Goal: Register for event/course

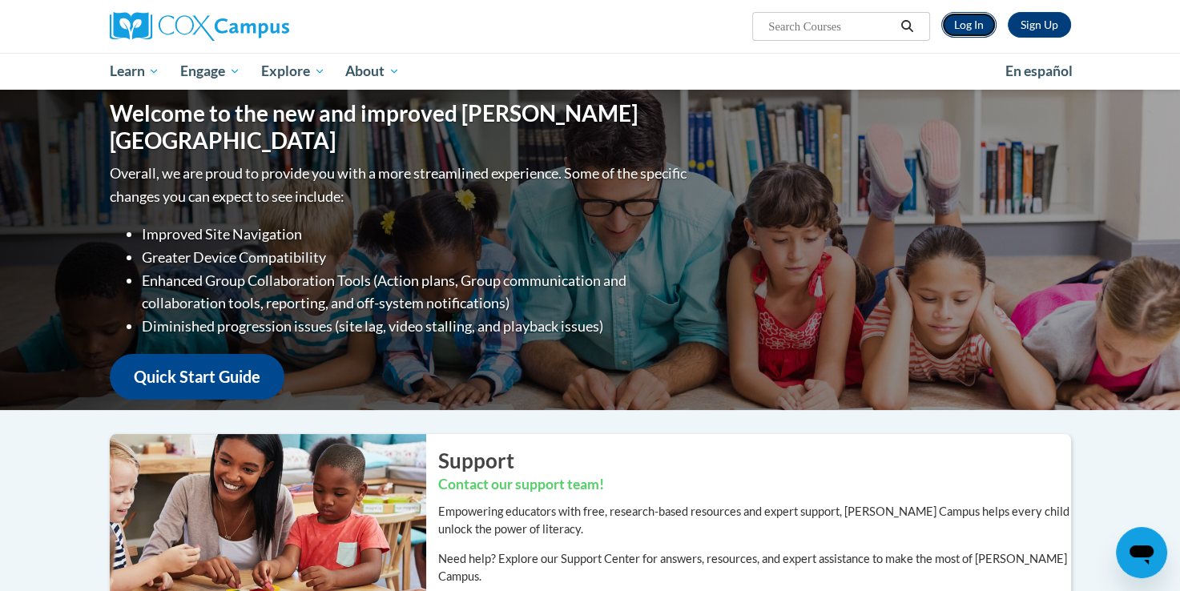
click at [977, 18] on link "Log In" at bounding box center [968, 25] width 55 height 26
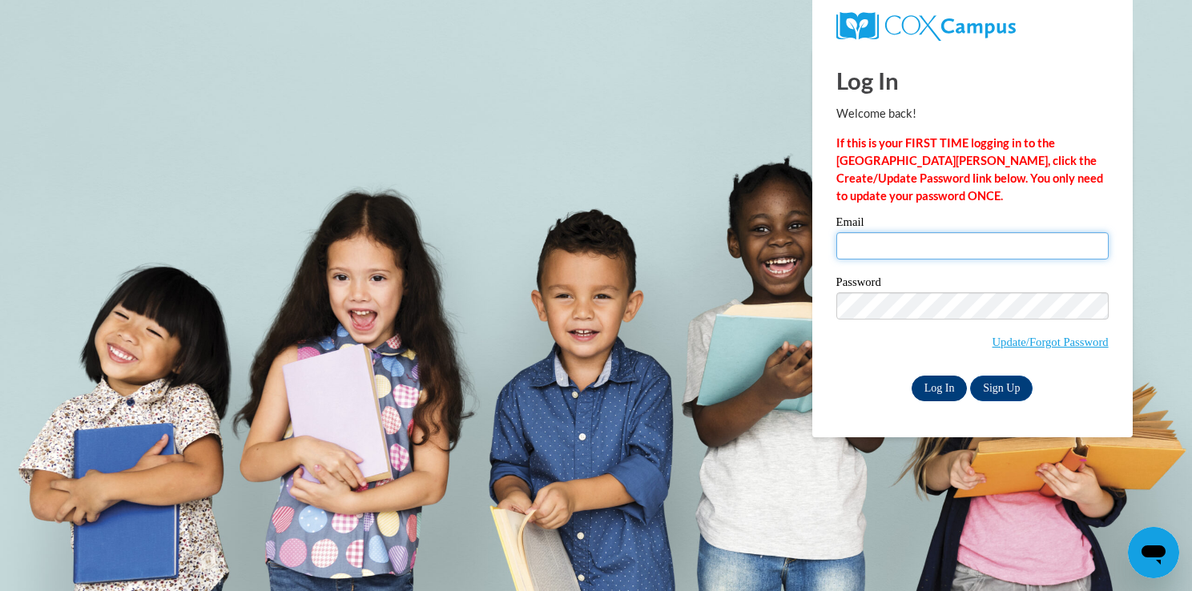
type input "t.marie18@aol.com"
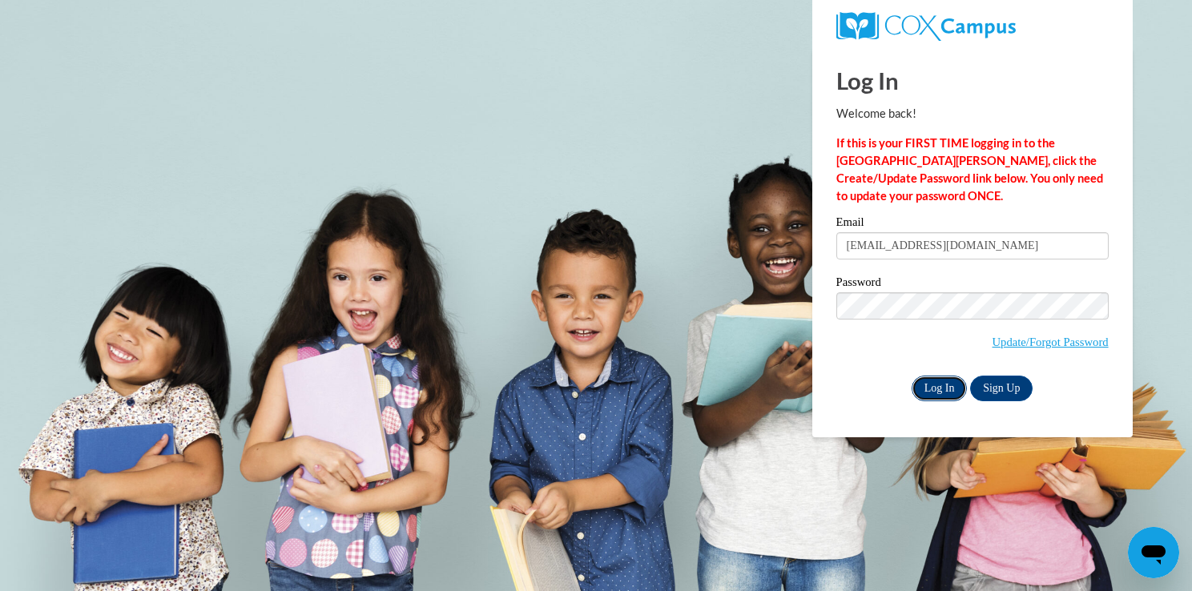
click at [924, 393] on input "Log In" at bounding box center [939, 389] width 56 height 26
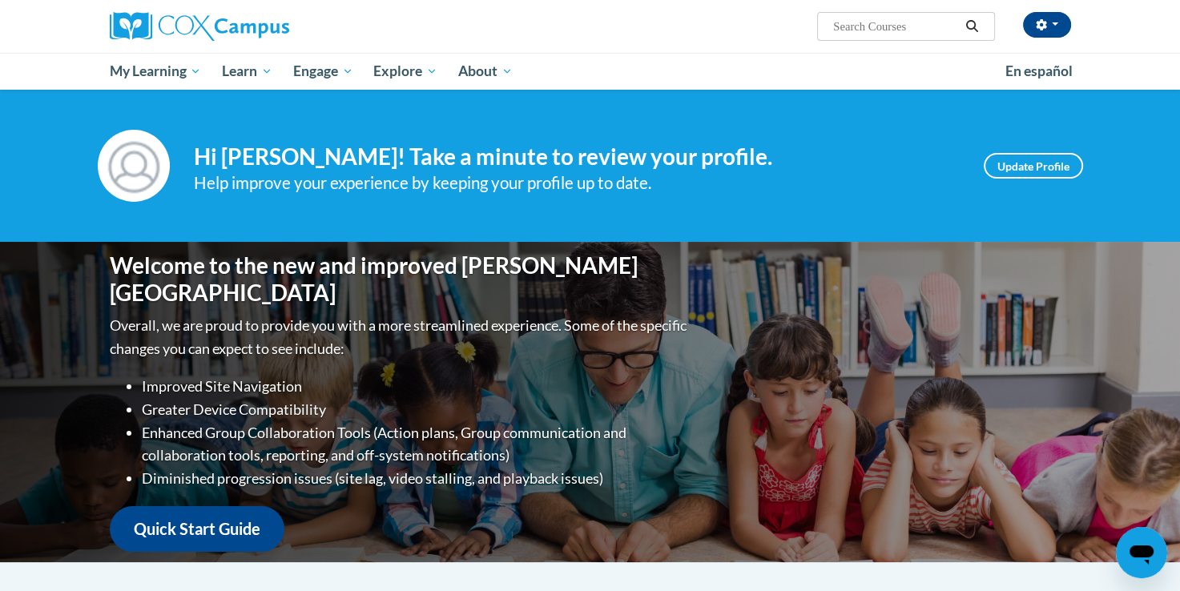
click at [870, 30] on input "Search..." at bounding box center [895, 26] width 128 height 19
type input "implicit bias"
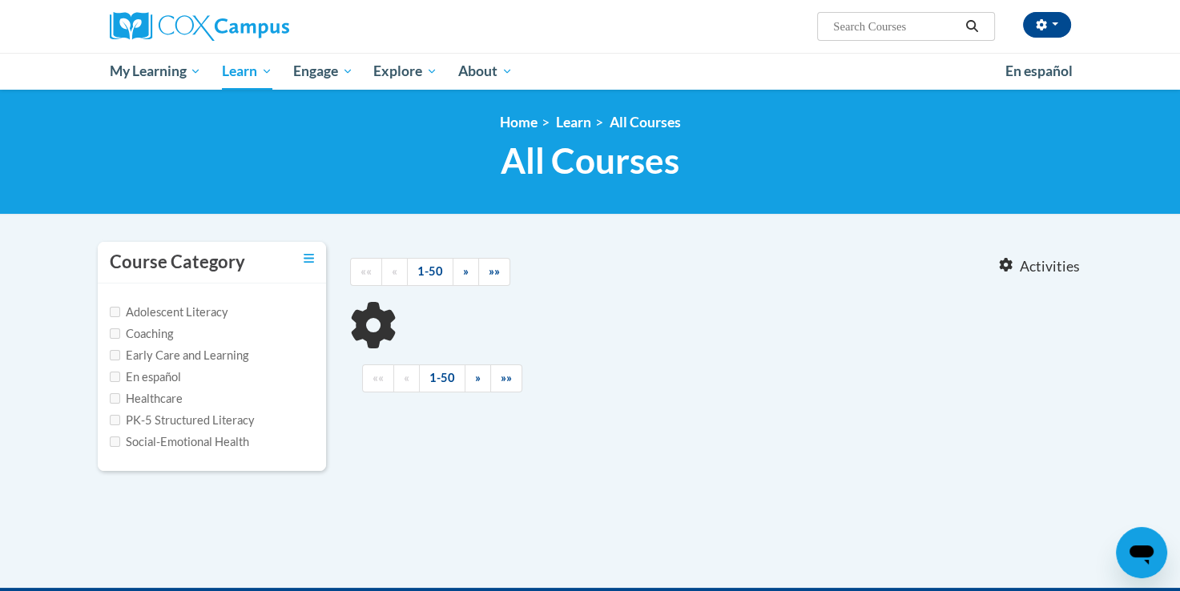
type input "implicit bias"
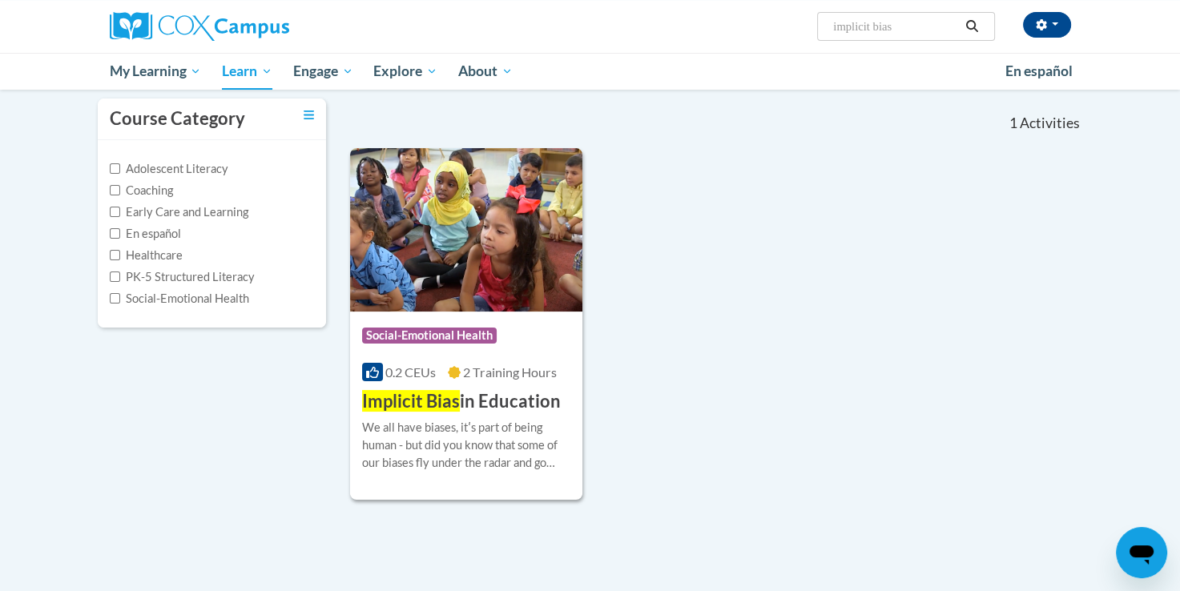
scroll to position [172, 0]
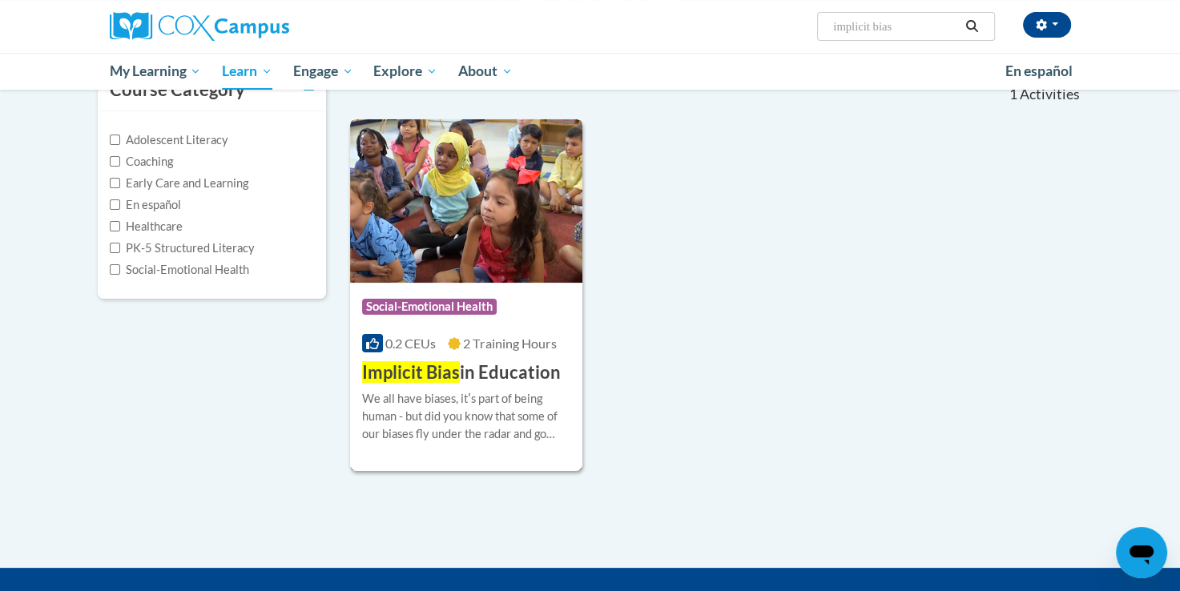
click at [503, 357] on div "Course Category: Social-Emotional Health 0.2 CEUs 2 Training Hours COURSE Impli…" at bounding box center [466, 334] width 233 height 103
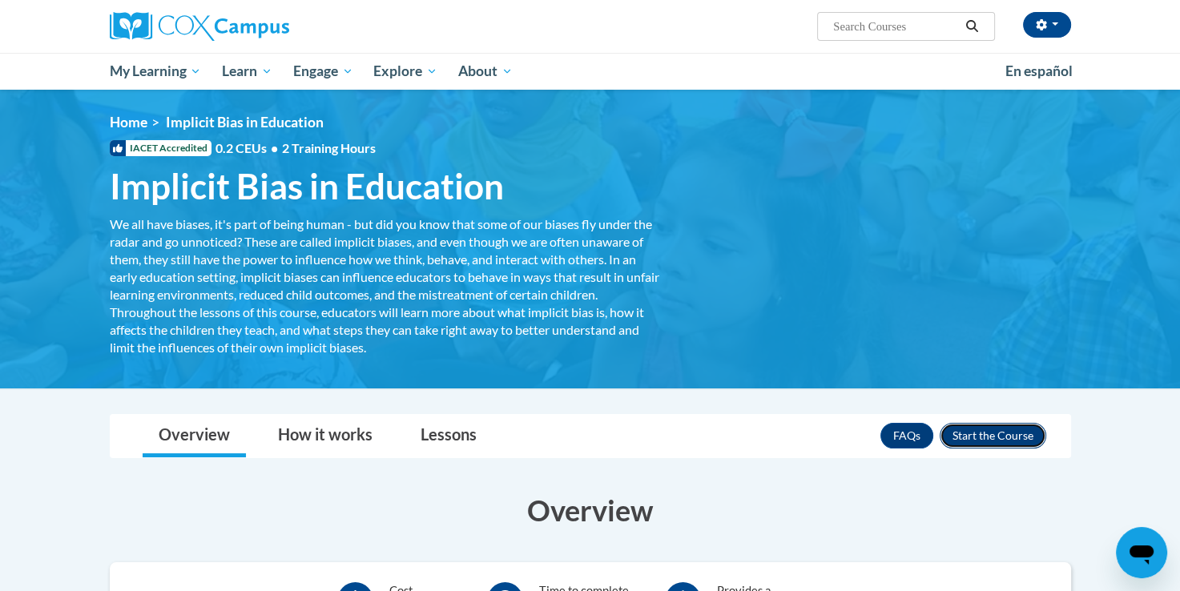
click at [962, 425] on button "Enroll" at bounding box center [992, 436] width 107 height 26
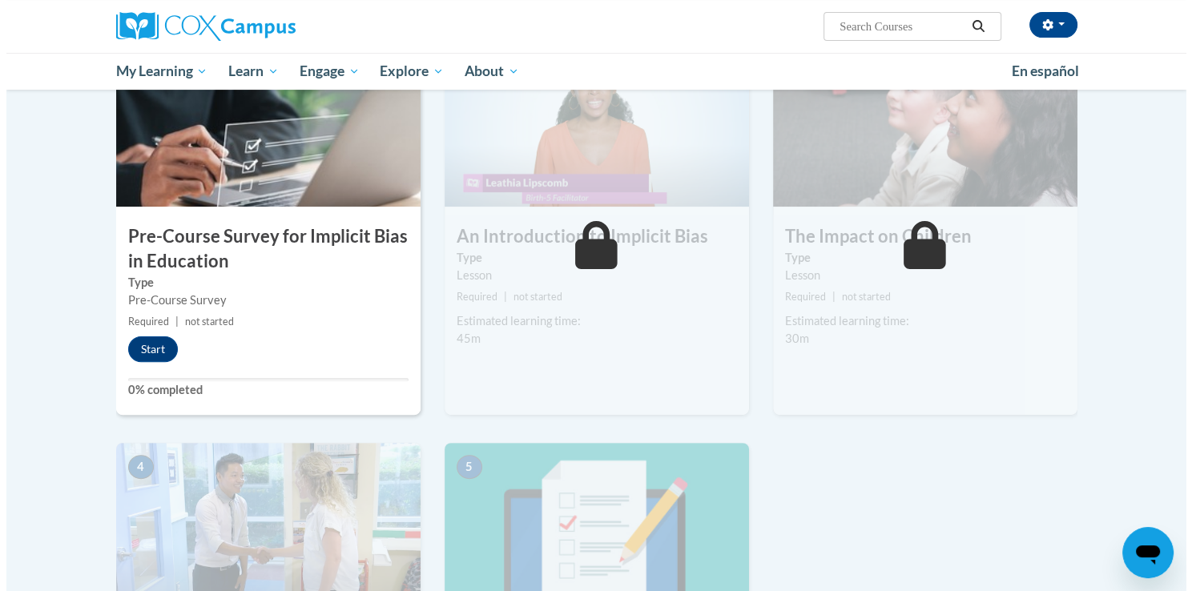
scroll to position [359, 0]
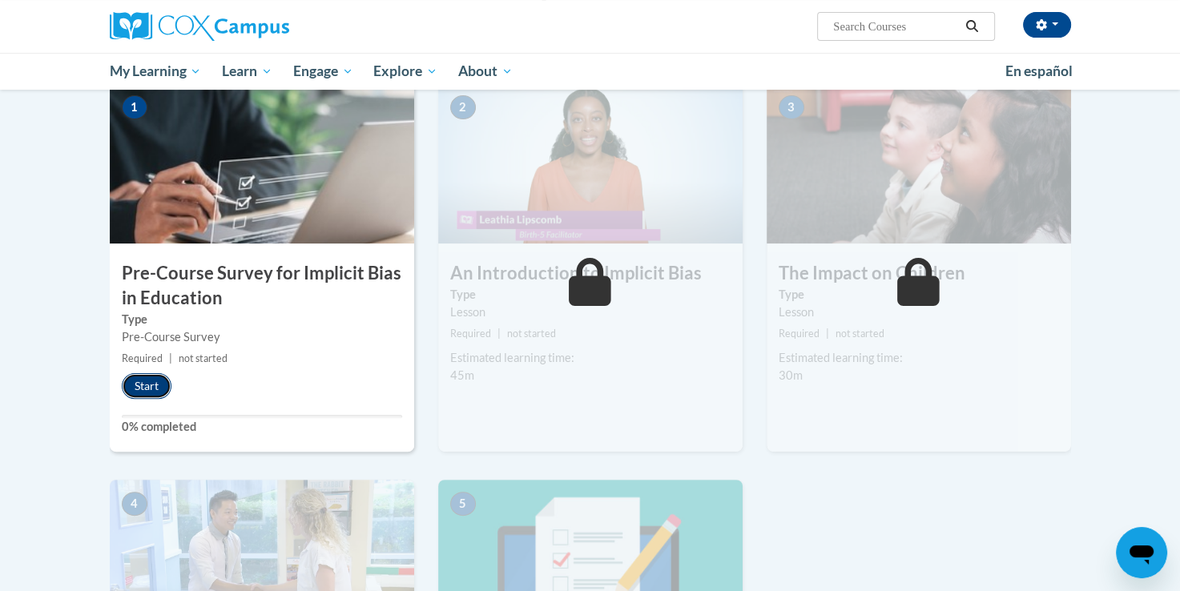
click at [160, 384] on button "Start" at bounding box center [147, 386] width 50 height 26
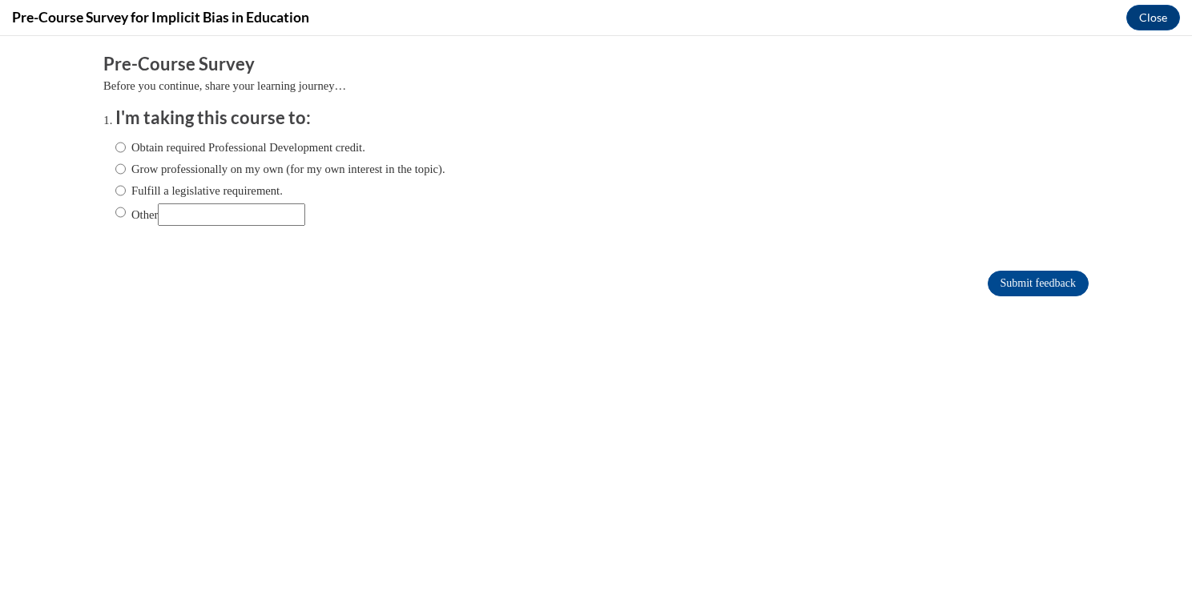
scroll to position [0, 0]
click at [115, 170] on input "Grow professionally on my own (for my own interest in the topic)." at bounding box center [120, 169] width 10 height 18
radio input "true"
click at [1028, 280] on input "Submit feedback" at bounding box center [1037, 284] width 101 height 26
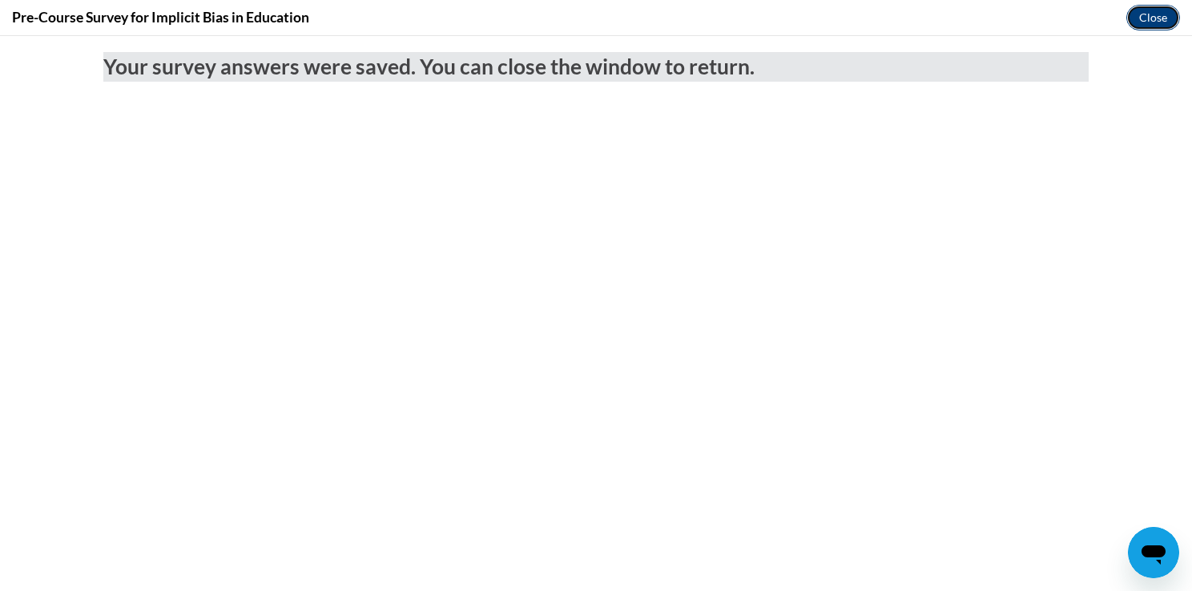
click at [1165, 21] on button "Close" at bounding box center [1153, 18] width 54 height 26
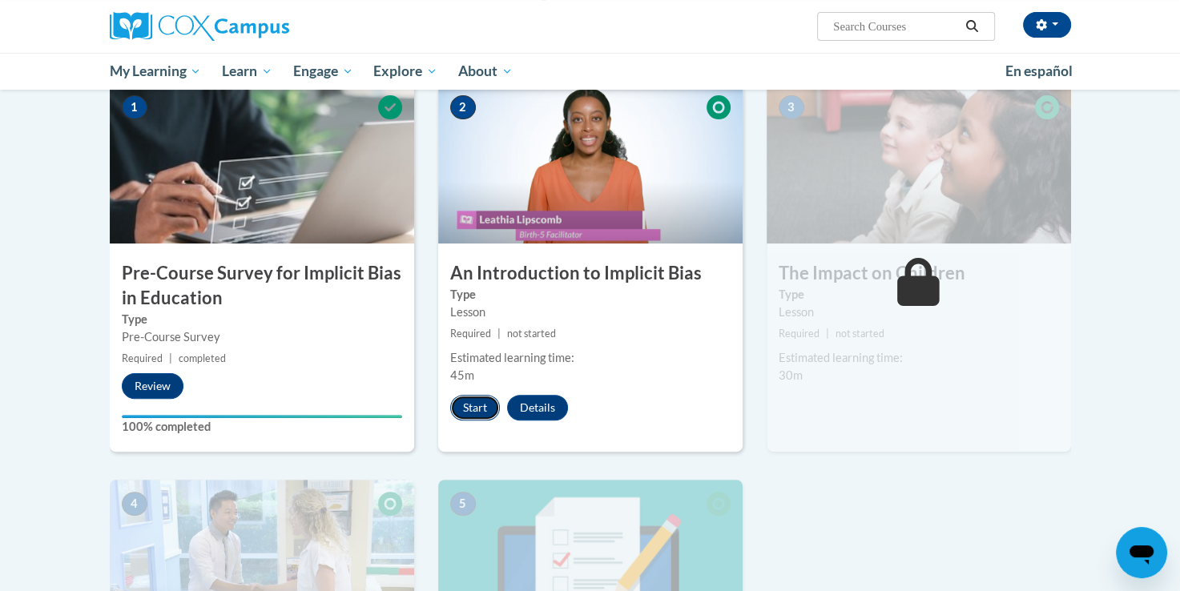
click at [484, 416] on button "Start" at bounding box center [475, 408] width 50 height 26
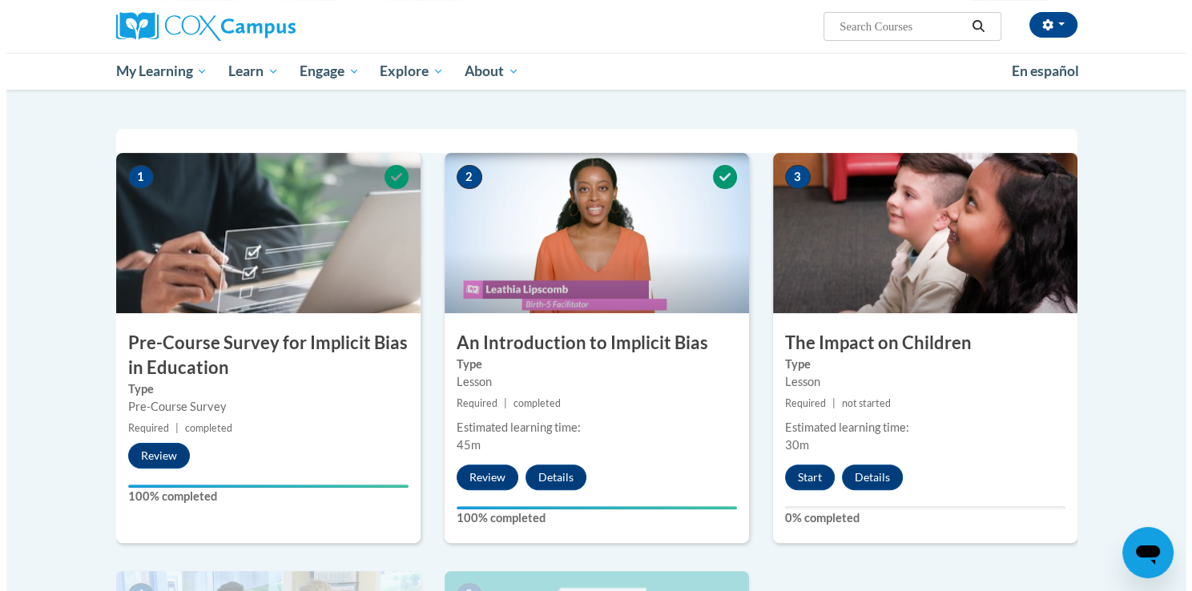
scroll to position [334, 0]
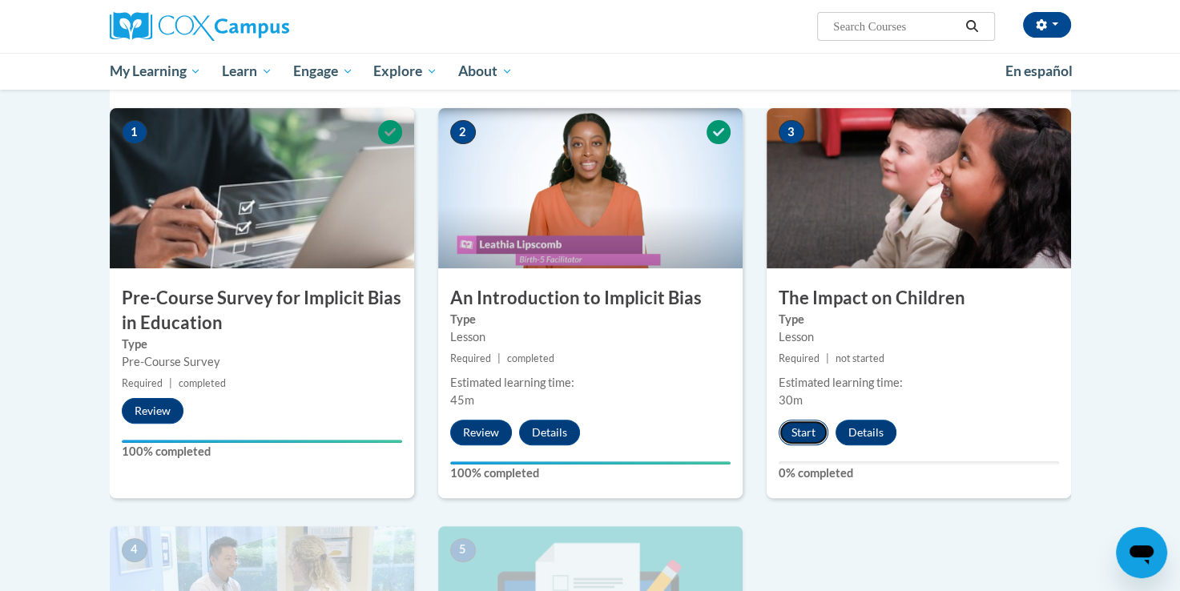
click at [815, 431] on button "Start" at bounding box center [803, 433] width 50 height 26
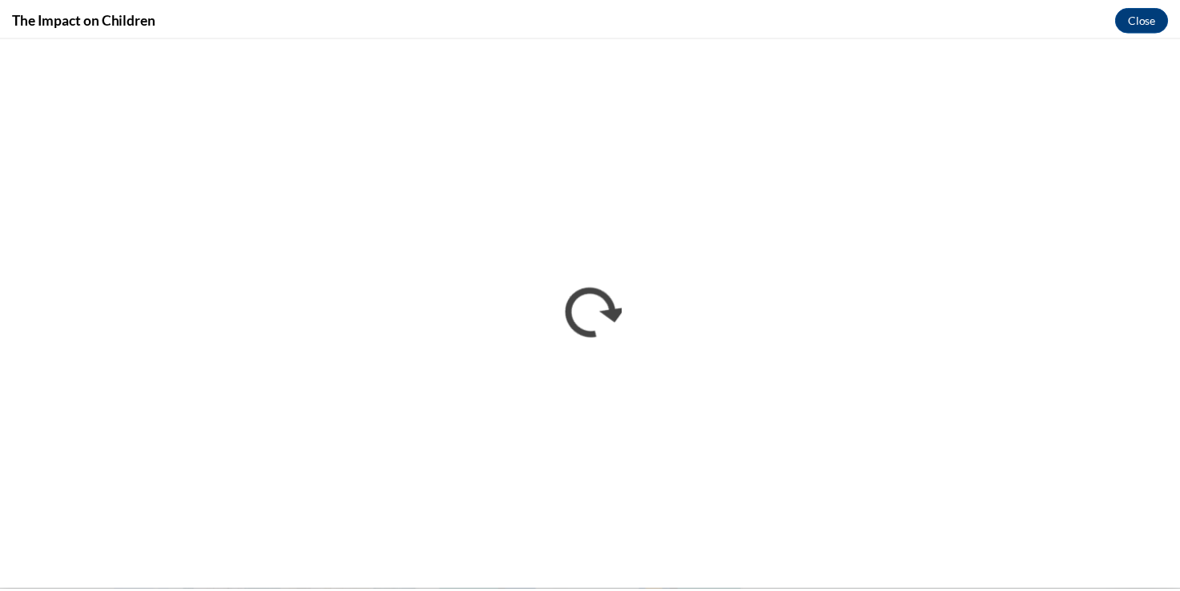
scroll to position [0, 0]
click at [1172, 21] on button "Close" at bounding box center [1153, 18] width 54 height 26
